Goal: Task Accomplishment & Management: Use online tool/utility

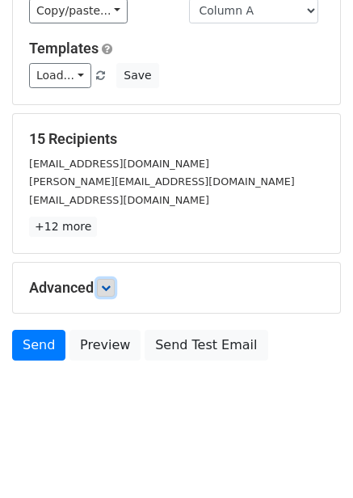
click at [110, 287] on icon at bounding box center [106, 288] width 10 height 10
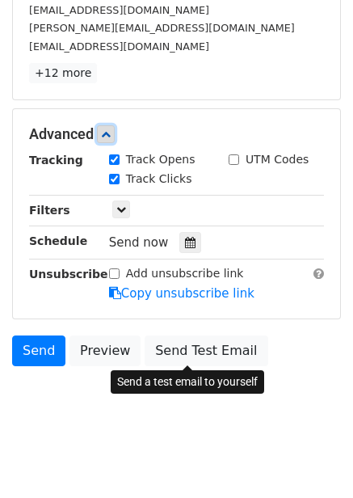
scroll to position [284, 0]
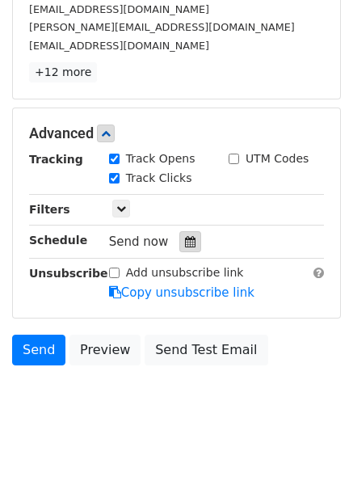
click at [187, 247] on icon at bounding box center [190, 241] width 11 height 11
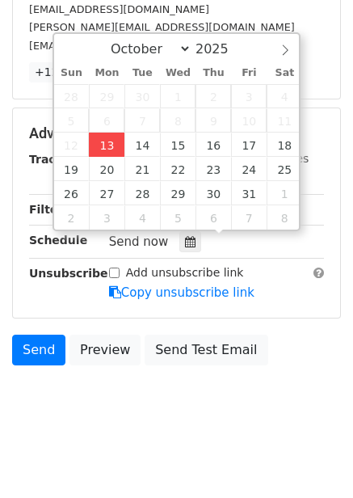
type input "2025-10-13 15:04"
type input "03"
type input "04"
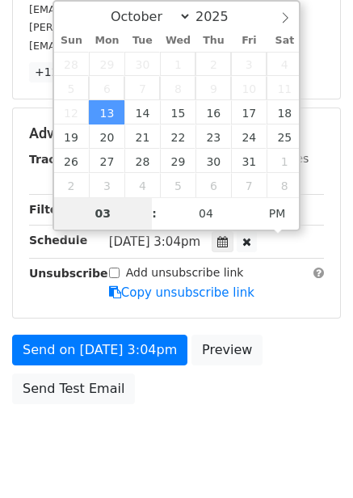
type input "4"
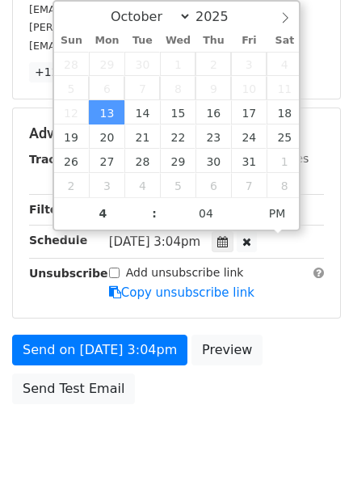
type input "2025-10-13 16:04"
drag, startPoint x: 268, startPoint y: 367, endPoint x: 273, endPoint y: 377, distance: 11.6
click at [269, 368] on div "Send on Oct 13 at 3:04pm Preview Send Test Email" at bounding box center [176, 374] width 353 height 78
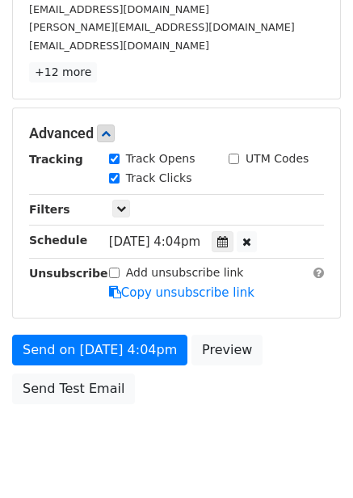
scroll to position [263, 0]
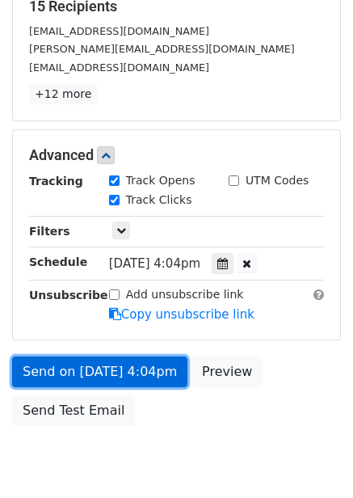
click at [155, 369] on link "Send on Oct 13 at 4:04pm" at bounding box center [99, 371] width 175 height 31
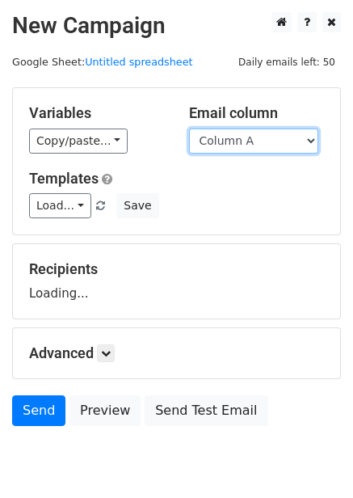
click at [255, 150] on select "Column A Column B Column C Column D Column E Column F" at bounding box center [253, 140] width 129 height 25
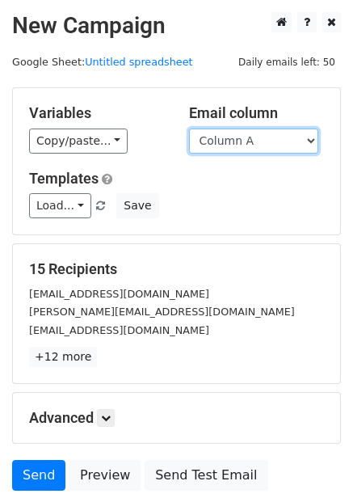
click at [261, 149] on select "Column A Column B Column C Column D Column E Column F" at bounding box center [253, 140] width 129 height 25
select select "Column B"
click at [189, 128] on select "Column A Column B Column C Column D Column E Column F" at bounding box center [253, 140] width 129 height 25
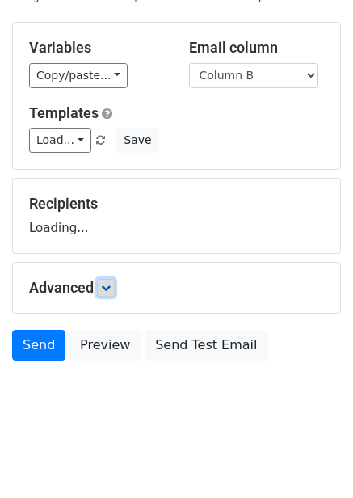
click at [115, 288] on link at bounding box center [106, 288] width 18 height 18
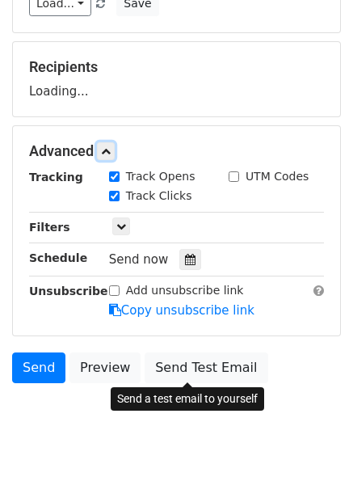
scroll to position [203, 0]
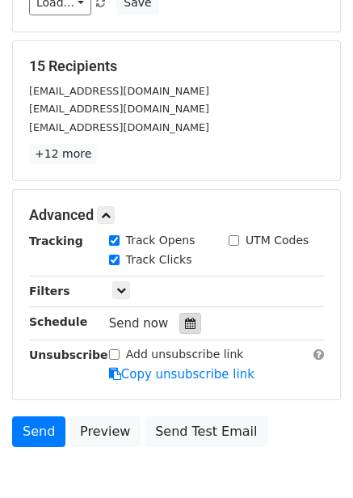
click at [185, 322] on icon at bounding box center [190, 323] width 11 height 11
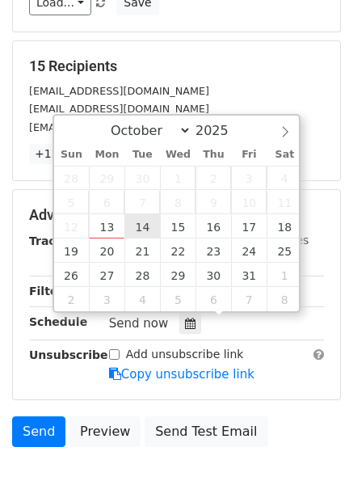
type input "2025-10-14 12:00"
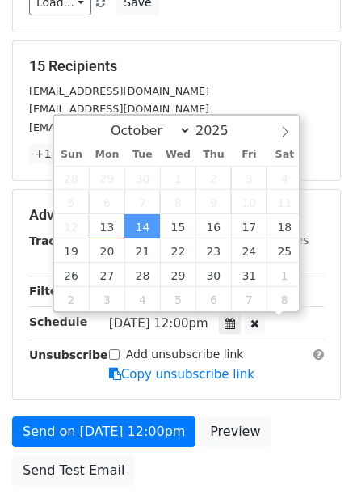
scroll to position [1, 0]
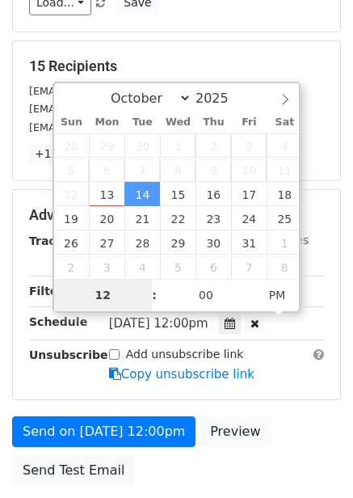
type input "5"
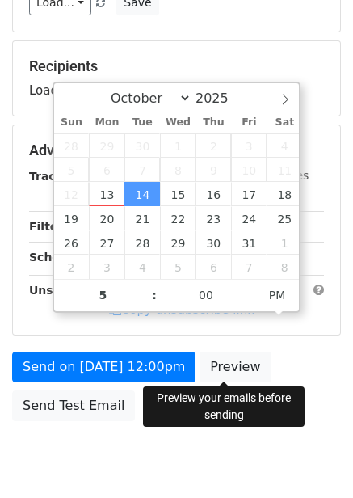
type input "2025-10-14 17:00"
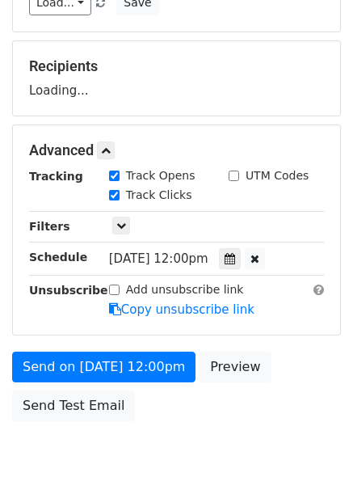
click at [248, 394] on div "Send on Oct 14 at 12:00pm Preview Send Test Email" at bounding box center [176, 391] width 353 height 78
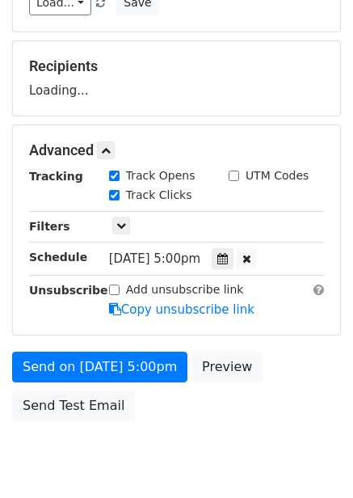
click at [132, 382] on div "Send on Oct 14 at 5:00pm Preview Send Test Email" at bounding box center [176, 391] width 353 height 78
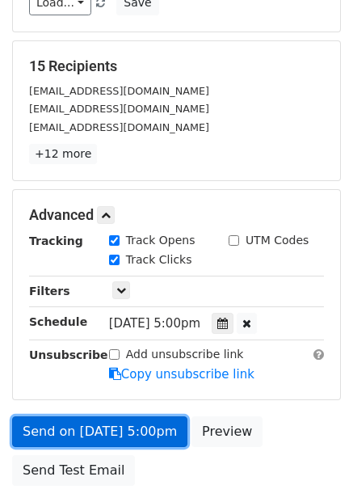
click at [145, 424] on link "Send on Oct 14 at 5:00pm" at bounding box center [99, 431] width 175 height 31
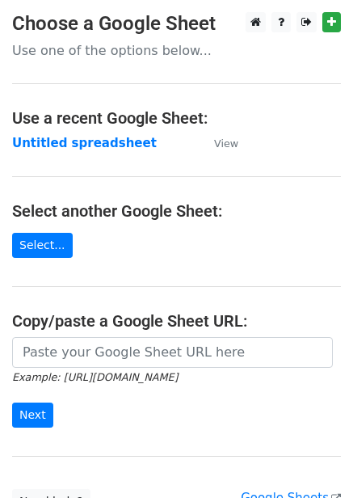
click at [98, 141] on strong "Untitled spreadsheet" at bounding box center [84, 143] width 145 height 15
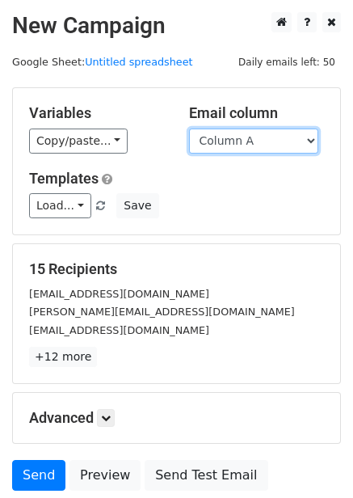
click at [242, 133] on select "Column A Column B Column C Column D Column E Column F" at bounding box center [253, 140] width 129 height 25
select select "Column C"
click at [189, 128] on select "Column A Column B Column C Column D Column E Column F" at bounding box center [253, 140] width 129 height 25
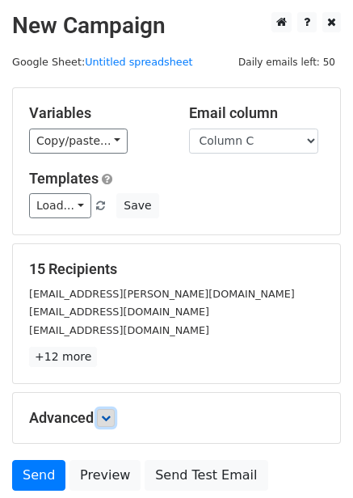
click at [113, 423] on link at bounding box center [106, 418] width 18 height 18
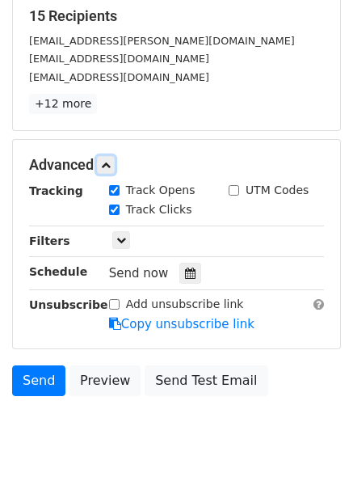
scroll to position [256, 0]
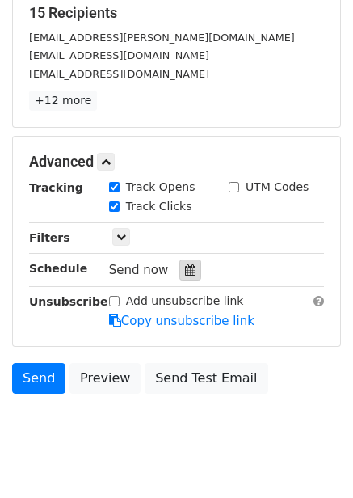
click at [188, 265] on div at bounding box center [190, 269] width 22 height 21
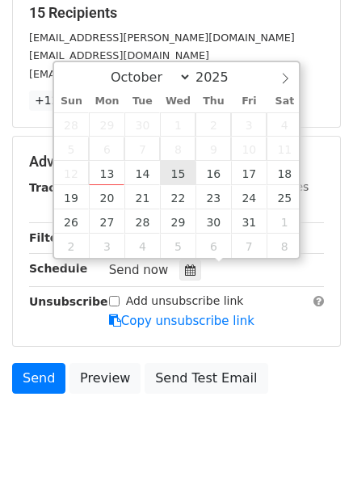
type input "2025-10-15 12:00"
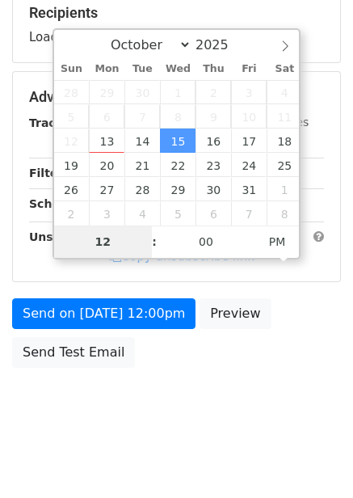
type input "6"
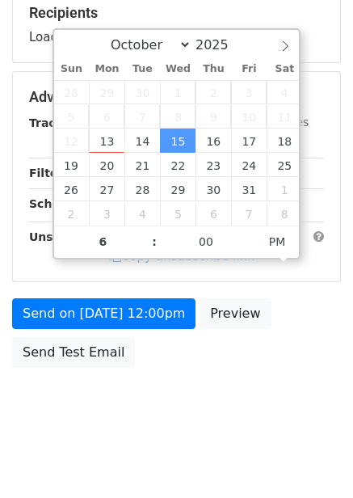
type input "2025-10-15 18:00"
click at [263, 352] on div "Send on Oct 15 at 12:00pm Preview Send Test Email" at bounding box center [176, 337] width 353 height 78
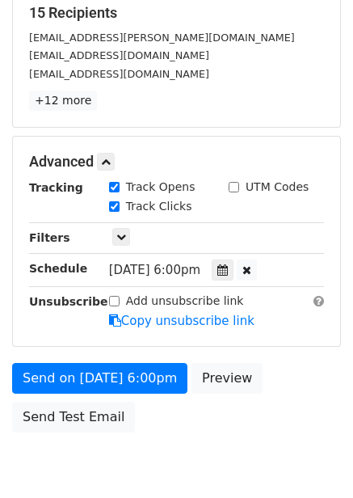
click at [151, 397] on div "Send on Oct 15 at 6:00pm Preview Send Test Email" at bounding box center [176, 402] width 353 height 78
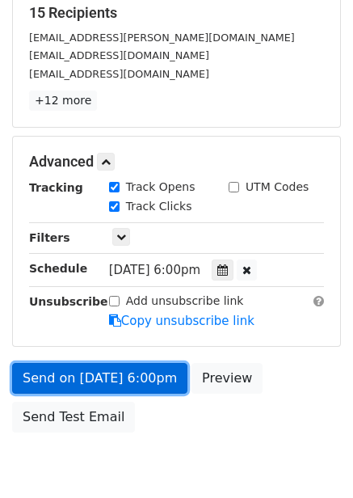
click at [149, 392] on link "Send on Oct 15 at 6:00pm" at bounding box center [99, 378] width 175 height 31
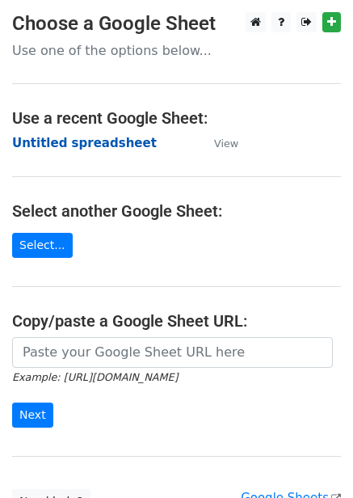
click at [112, 145] on strong "Untitled spreadsheet" at bounding box center [84, 143] width 145 height 15
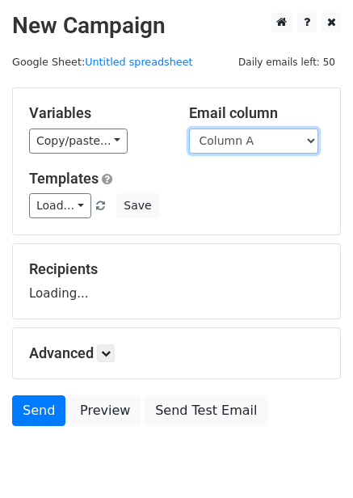
click at [232, 135] on select "Column A Column B Column C Column D Column E Column F" at bounding box center [253, 140] width 129 height 25
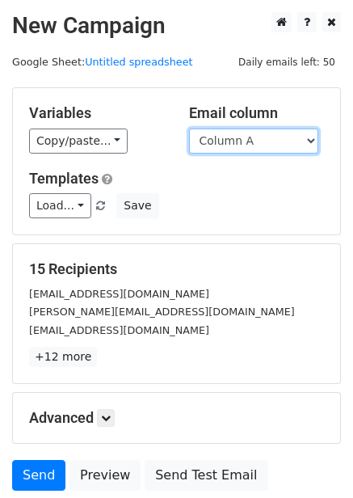
drag, startPoint x: 250, startPoint y: 137, endPoint x: 250, endPoint y: 145, distance: 8.9
click at [250, 137] on select "Column A Column B Column C Column D Column E Column F" at bounding box center [253, 140] width 129 height 25
select select "Column D"
click at [189, 128] on select "Column A Column B Column C Column D Column E Column F" at bounding box center [253, 140] width 129 height 25
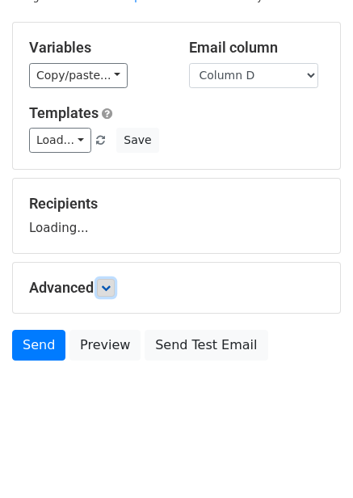
click at [111, 287] on icon at bounding box center [106, 288] width 10 height 10
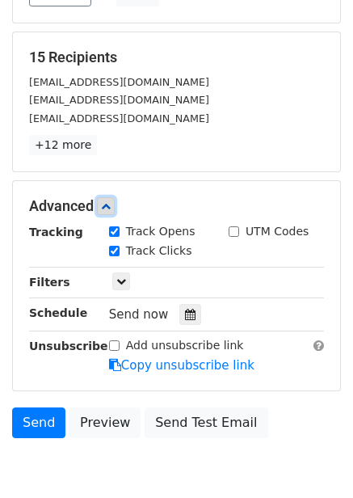
scroll to position [214, 0]
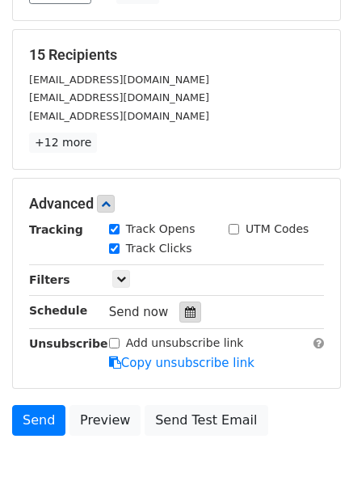
click at [185, 311] on icon at bounding box center [190, 311] width 11 height 11
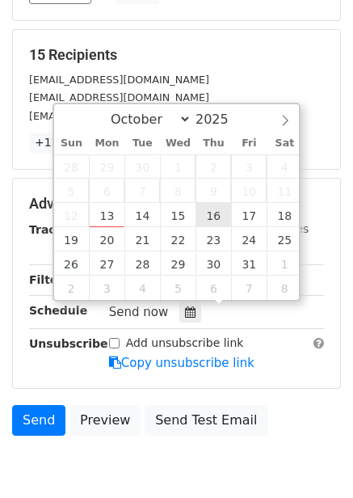
type input "2025-10-16 12:00"
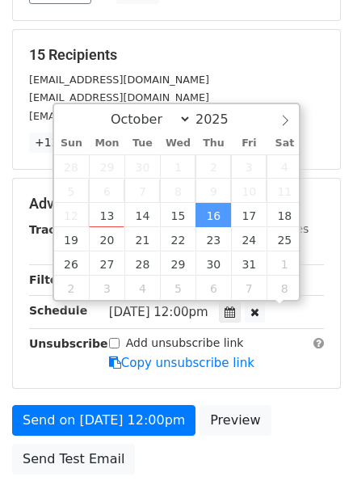
scroll to position [1, 0]
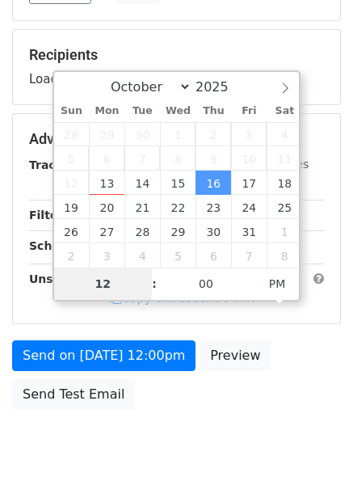
type input "7"
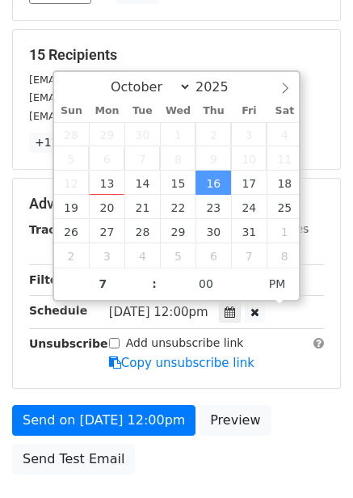
type input "2025-10-16 19:00"
click at [292, 399] on form "Variables Copy/paste... {{Column A}} {{Column B}} {{Column C}} {{Column D}} {{C…" at bounding box center [176, 177] width 329 height 609
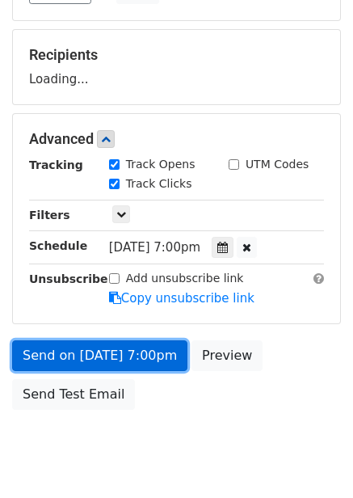
click at [153, 360] on link "Send on Oct 16 at 7:00pm" at bounding box center [99, 355] width 175 height 31
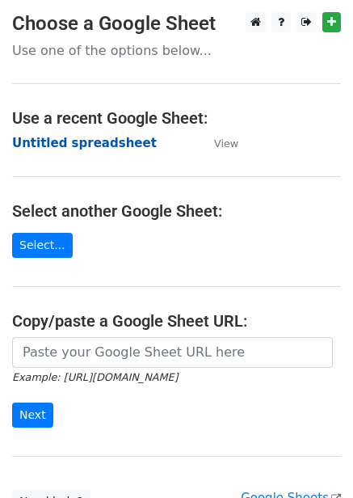
click at [90, 144] on strong "Untitled spreadsheet" at bounding box center [84, 143] width 145 height 15
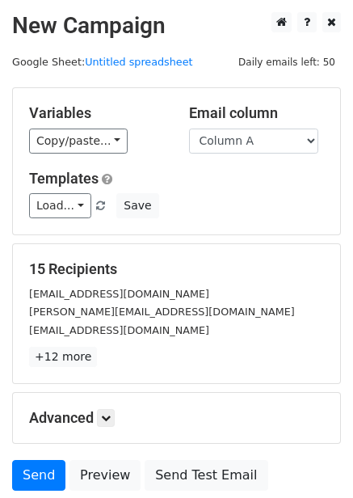
click at [259, 144] on select "Column A Column B Column C Column D Column E Column F" at bounding box center [253, 140] width 129 height 25
click at [242, 152] on select "Column A Column B Column C Column D Column E Column F" at bounding box center [253, 140] width 129 height 25
select select "Column E"
click at [189, 128] on select "Column A Column B Column C Column D Column E Column F" at bounding box center [253, 140] width 129 height 25
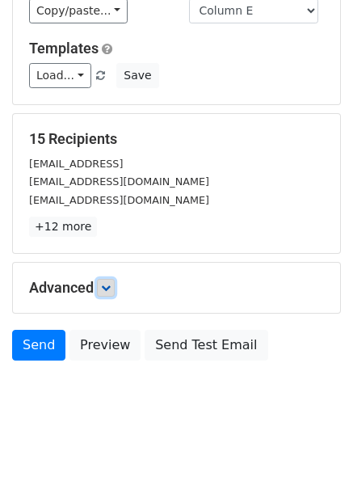
click at [111, 284] on icon at bounding box center [106, 288] width 10 height 10
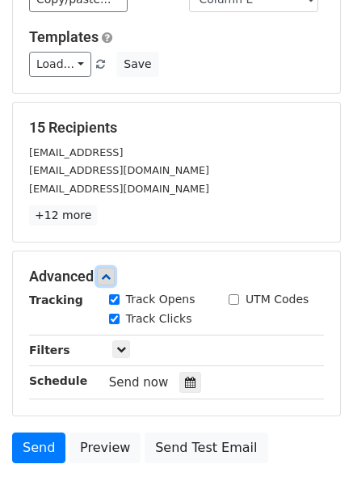
scroll to position [262, 0]
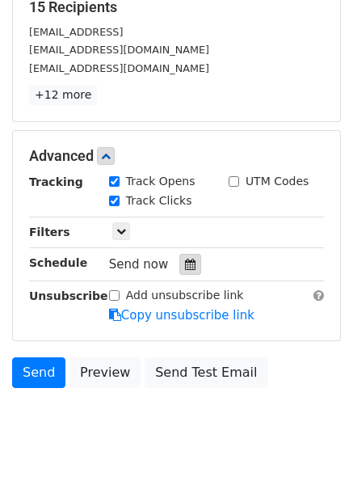
click at [185, 266] on icon at bounding box center [190, 264] width 11 height 11
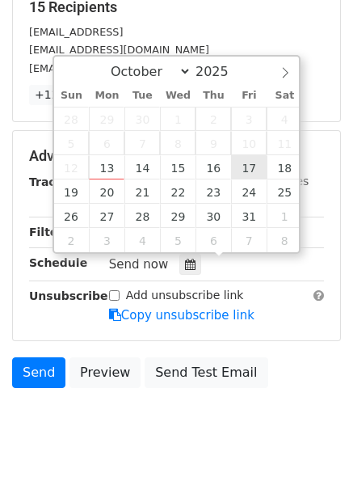
type input "2025-10-17 12:00"
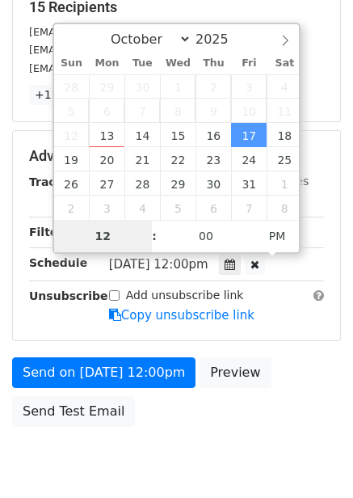
type input "8"
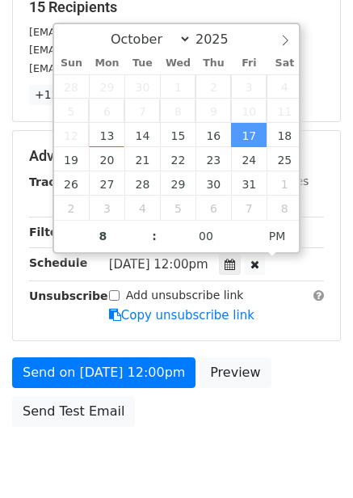
type input "2025-10-17 20:00"
click at [221, 427] on div "Send on Oct 17 at 12:00pm Preview Send Test Email" at bounding box center [176, 396] width 353 height 78
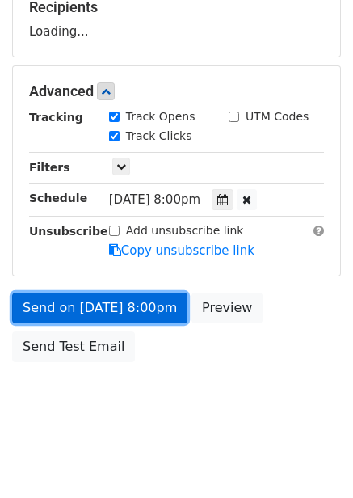
click at [146, 308] on link "Send on Oct 17 at 8:00pm" at bounding box center [99, 308] width 175 height 31
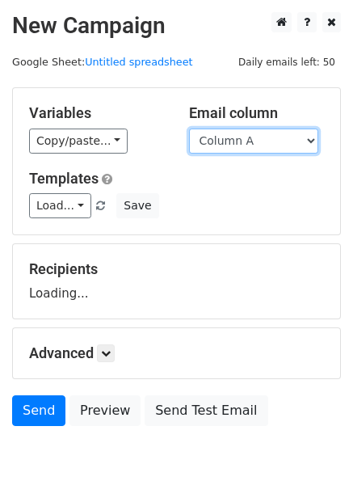
drag, startPoint x: 256, startPoint y: 141, endPoint x: 255, endPoint y: 153, distance: 11.4
click at [256, 141] on select "Column A Column B Column C Column D Column E Column F" at bounding box center [253, 140] width 129 height 25
select select "Column F"
click at [189, 128] on select "Column A Column B Column C Column D Column E Column F" at bounding box center [253, 140] width 129 height 25
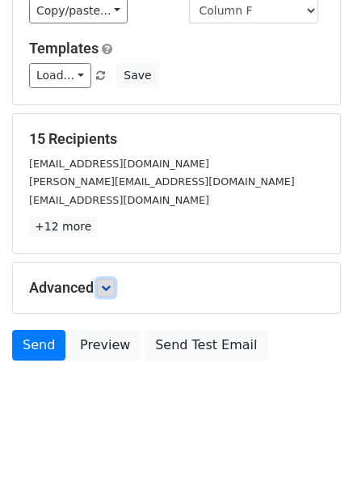
click at [107, 284] on icon at bounding box center [106, 288] width 10 height 10
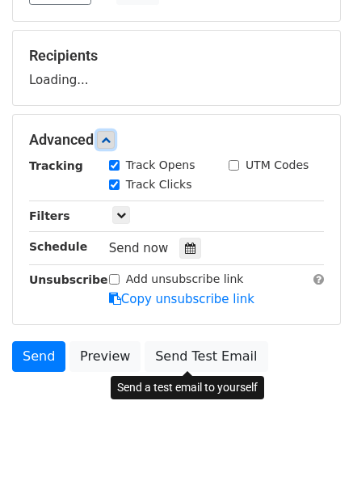
scroll to position [214, 0]
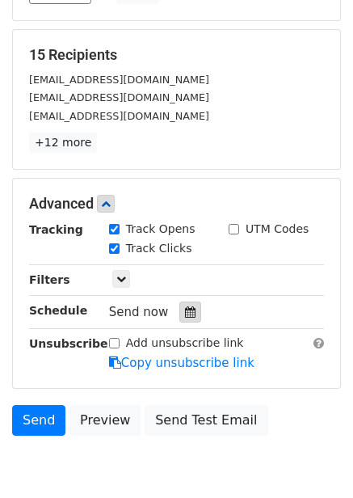
click at [188, 257] on div "Track Clicks" at bounding box center [157, 249] width 120 height 19
click at [188, 320] on div at bounding box center [190, 311] width 22 height 21
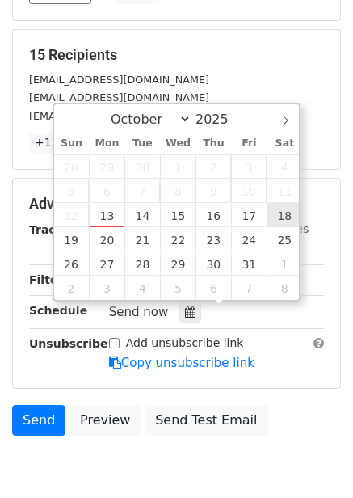
type input "[DATE] 12:00"
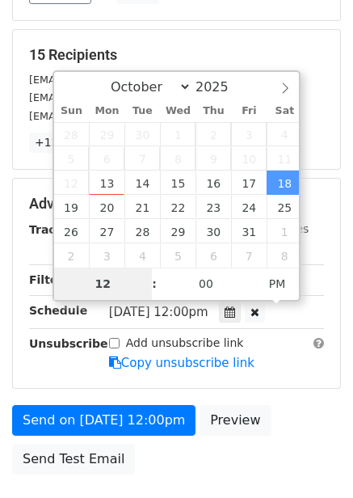
type input "9"
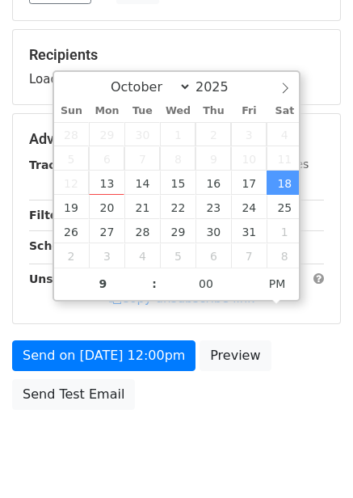
type input "[DATE] 21:00"
click at [314, 374] on div "Send on [DATE] 12:00pm Preview Send Test Email" at bounding box center [176, 379] width 353 height 78
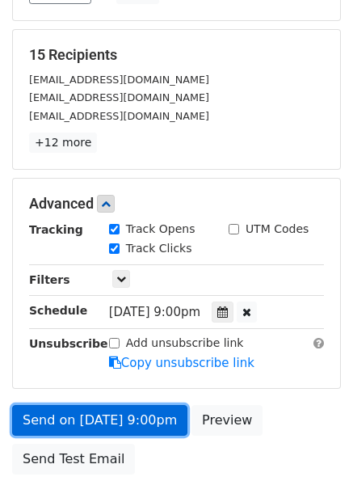
click at [139, 415] on link "Send on [DATE] 9:00pm" at bounding box center [99, 420] width 175 height 31
